Goal: Entertainment & Leisure: Consume media (video, audio)

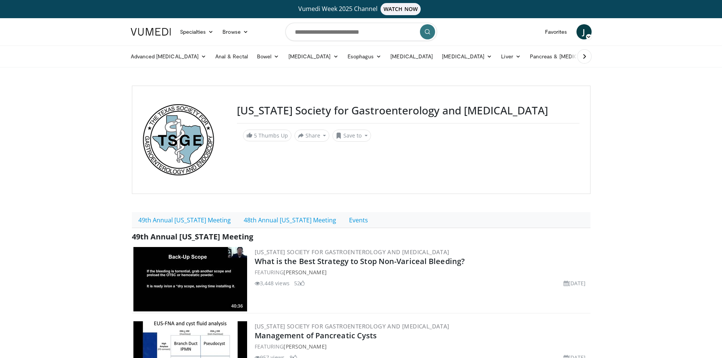
click at [161, 32] on img at bounding box center [151, 32] width 40 height 8
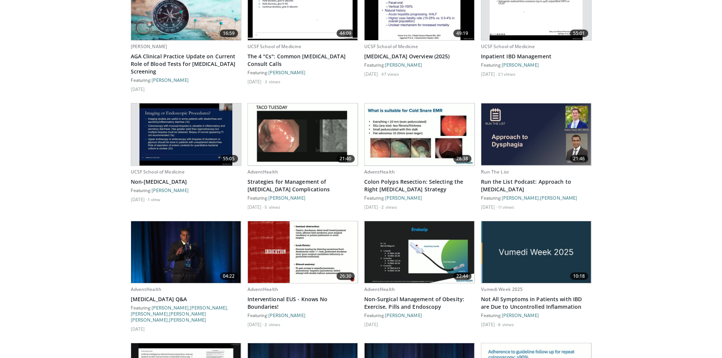
scroll to position [606, 0]
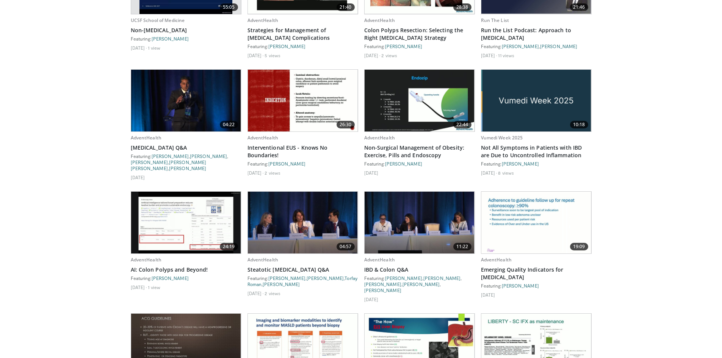
click at [525, 102] on img at bounding box center [536, 101] width 110 height 62
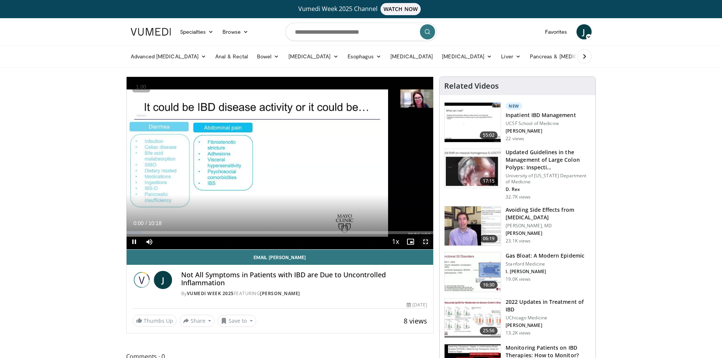
click at [426, 241] on span "Video Player" at bounding box center [425, 241] width 15 height 15
click at [131, 244] on span "Video Player" at bounding box center [134, 241] width 15 height 15
